Goal: Navigation & Orientation: Find specific page/section

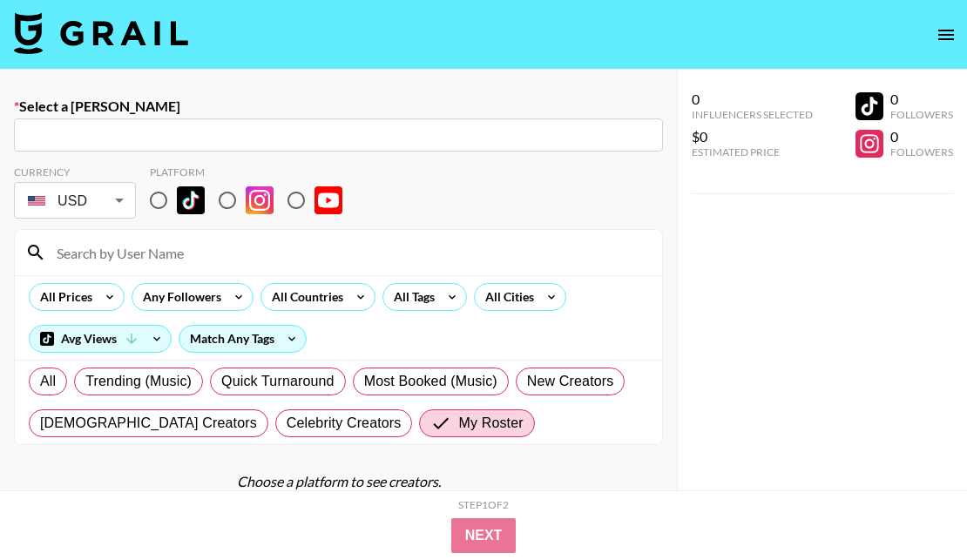
click at [939, 31] on icon "open drawer" at bounding box center [946, 34] width 21 height 21
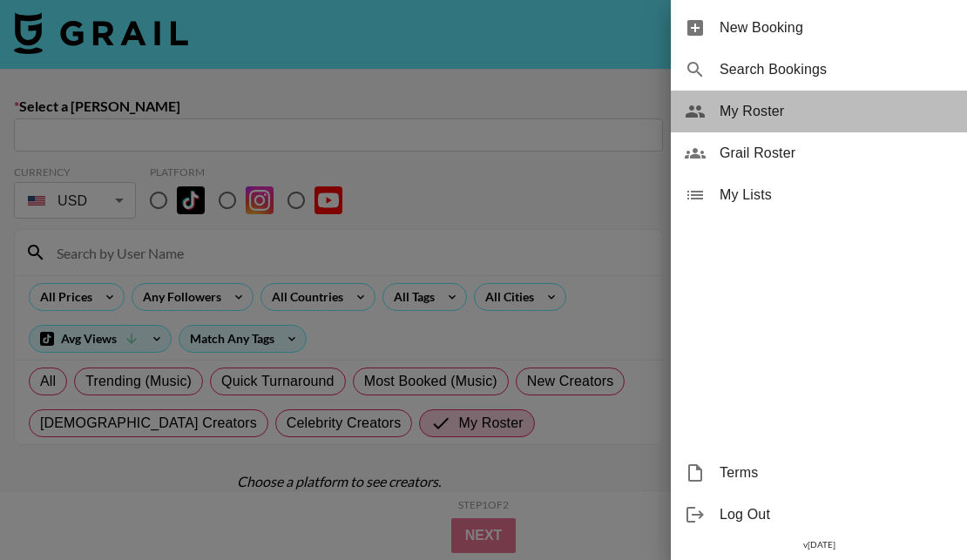
click at [838, 123] on div "My Roster" at bounding box center [819, 112] width 296 height 42
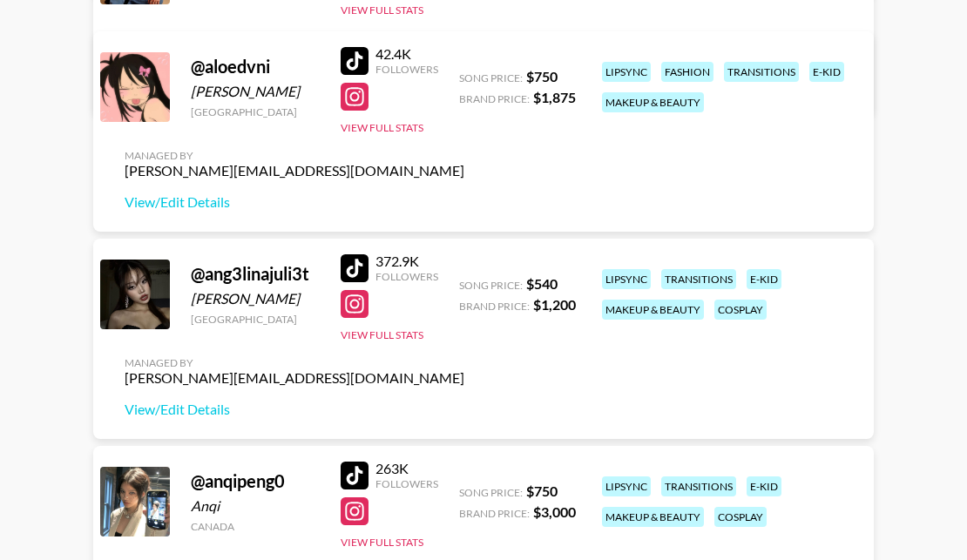
scroll to position [834, 0]
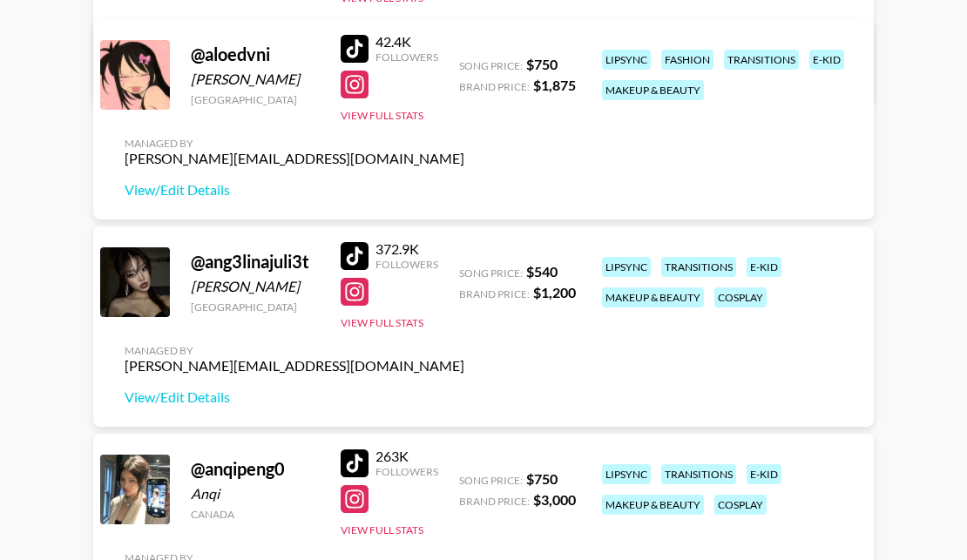
click at [349, 252] on div at bounding box center [355, 256] width 28 height 28
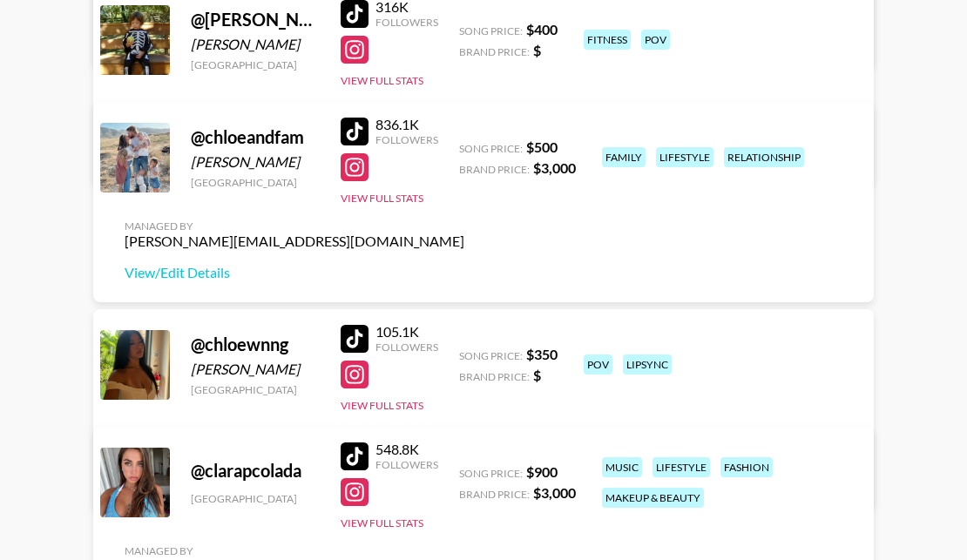
scroll to position [2080, 0]
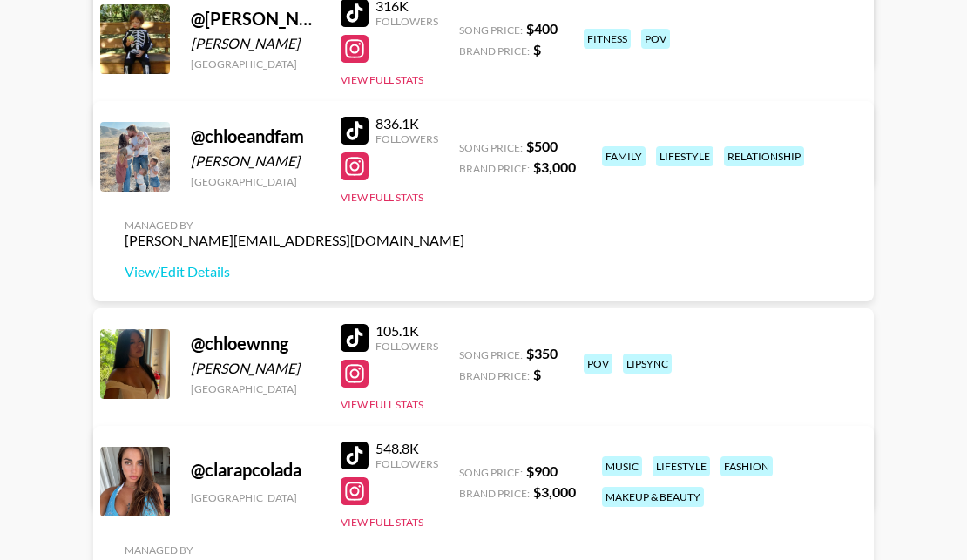
click at [363, 334] on div at bounding box center [355, 338] width 28 height 28
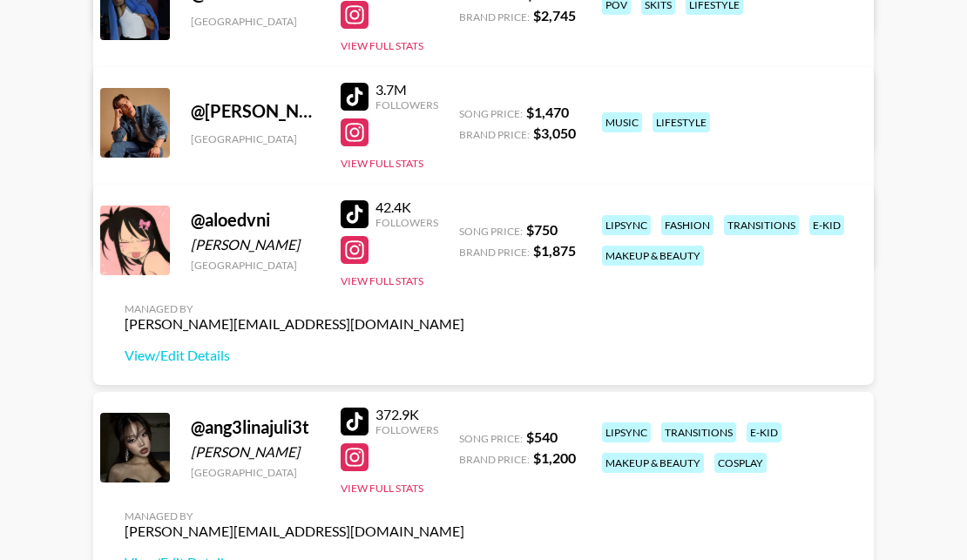
scroll to position [717, 0]
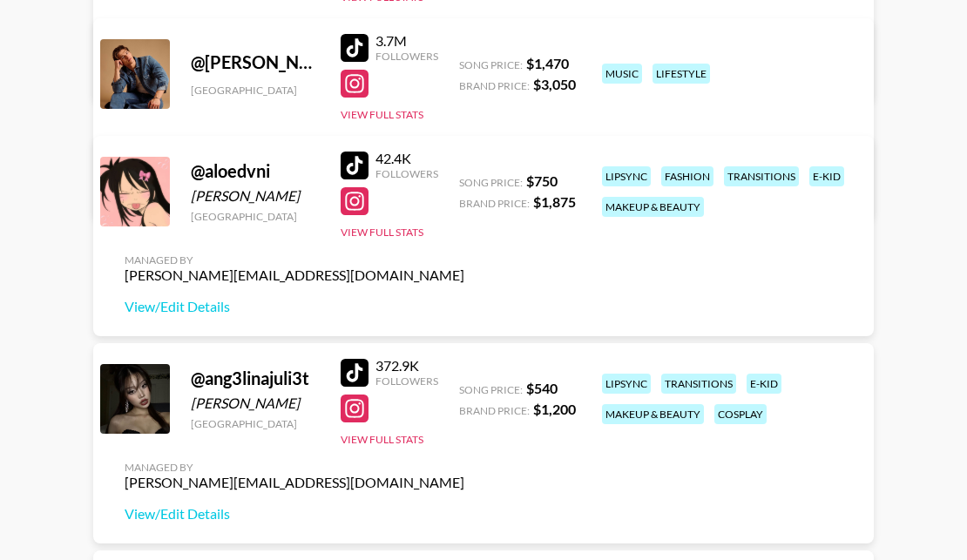
click at [348, 373] on div at bounding box center [355, 373] width 28 height 28
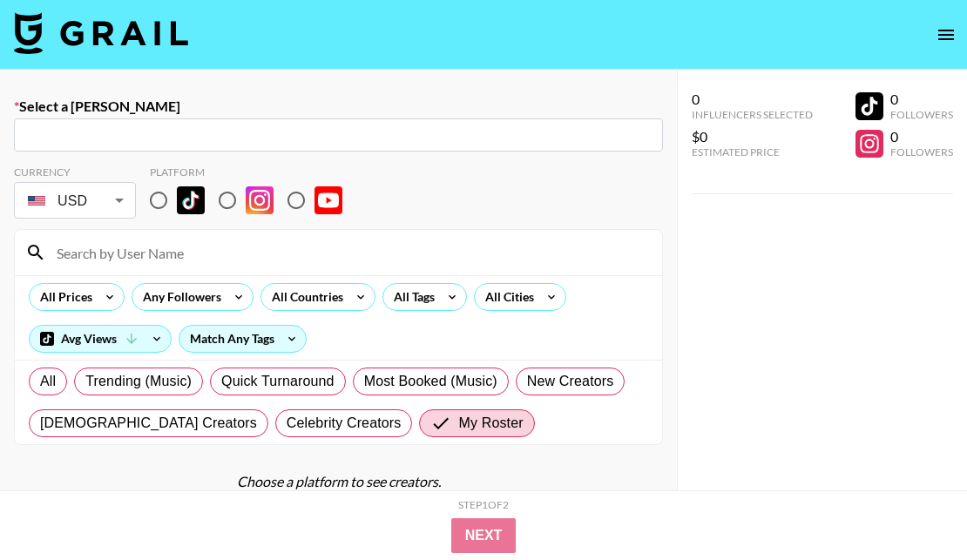
click at [161, 35] on img at bounding box center [101, 33] width 174 height 42
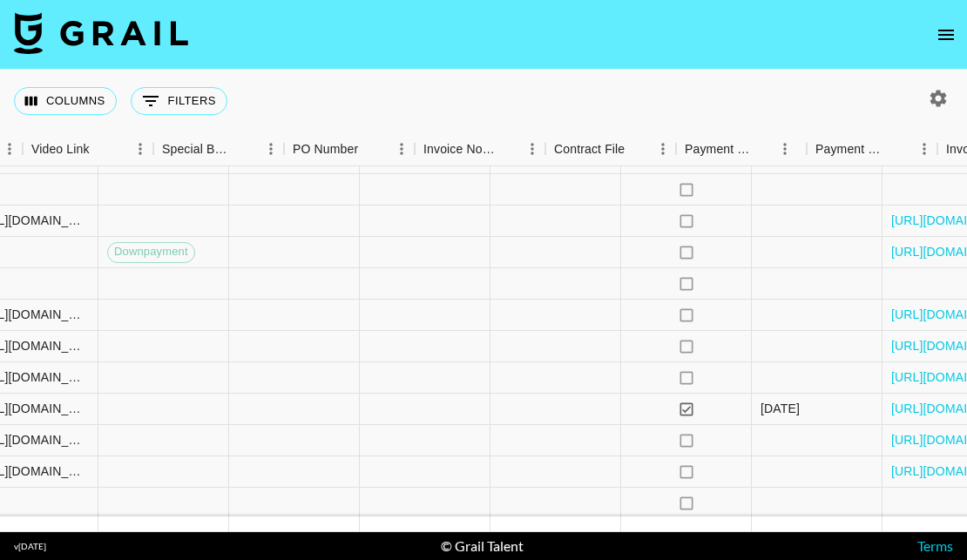
scroll to position [2854, 1708]
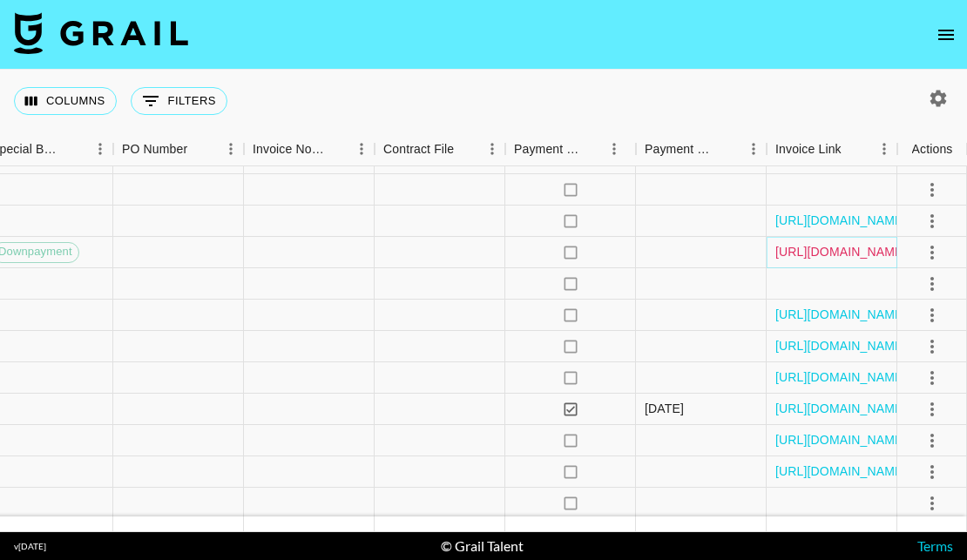
click at [809, 254] on link "[URL][DOMAIN_NAME]" at bounding box center [842, 251] width 132 height 17
